Goal: Task Accomplishment & Management: Manage account settings

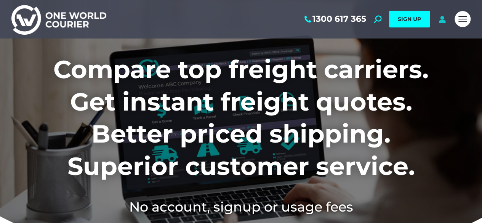
click at [441, 17] on icon at bounding box center [443, 19] width 10 height 8
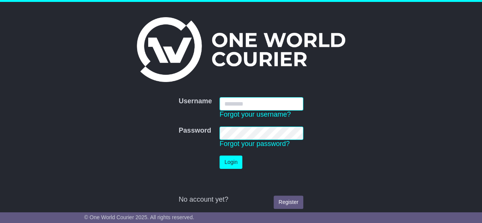
type input "**********"
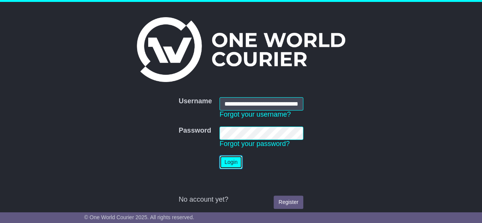
click at [232, 160] on button "Login" at bounding box center [231, 161] width 23 height 13
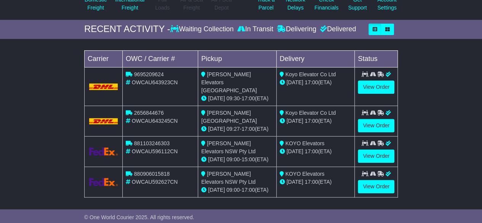
scroll to position [38, 0]
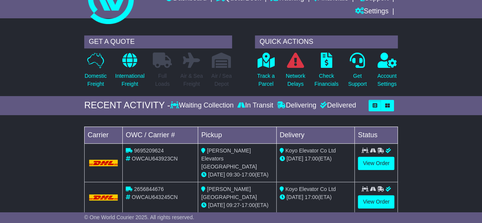
click at [431, 136] on div "Loading... No bookings found Carrier OWC / Carrier # Pickup Delivery Status 969…" at bounding box center [241, 202] width 482 height 167
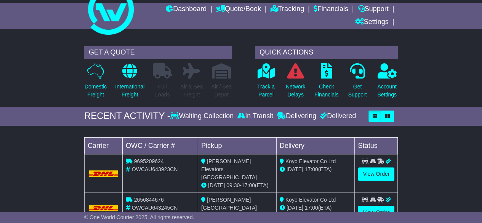
scroll to position [0, 0]
